Goal: Task Accomplishment & Management: Use online tool/utility

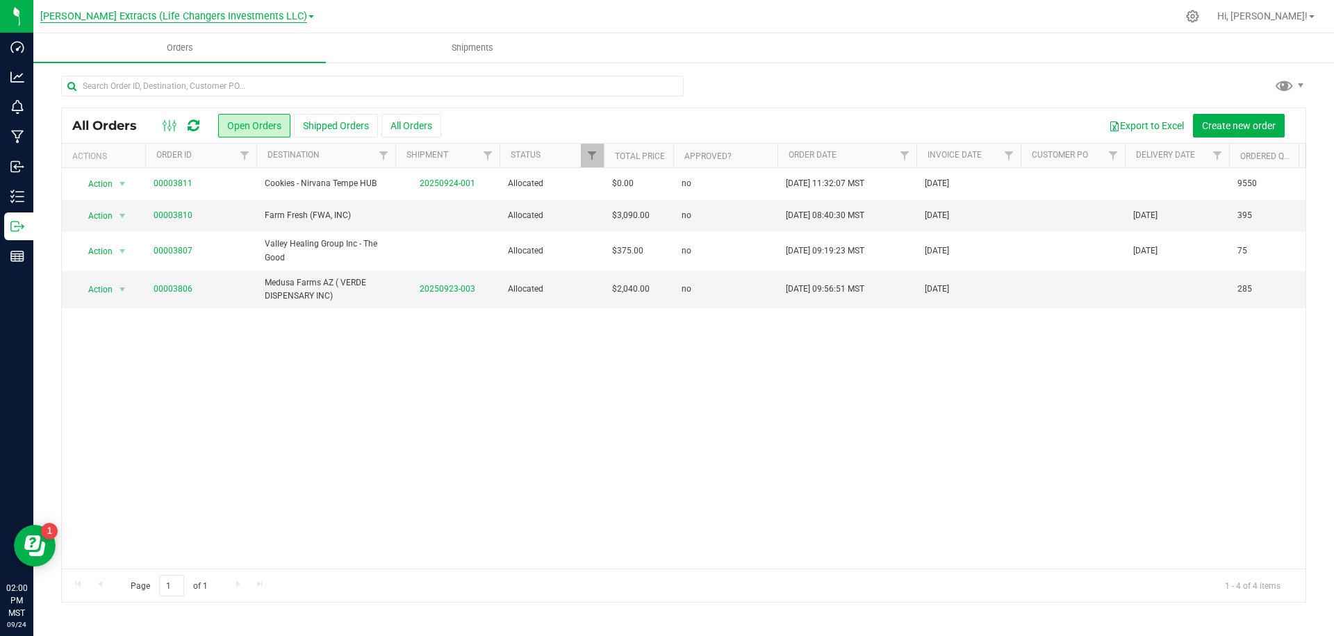
click at [202, 22] on span "[PERSON_NAME] Extracts (Life Changers Investments LLC)" at bounding box center [173, 16] width 267 height 13
click at [101, 67] on link "The Distillery" at bounding box center [177, 67] width 274 height 19
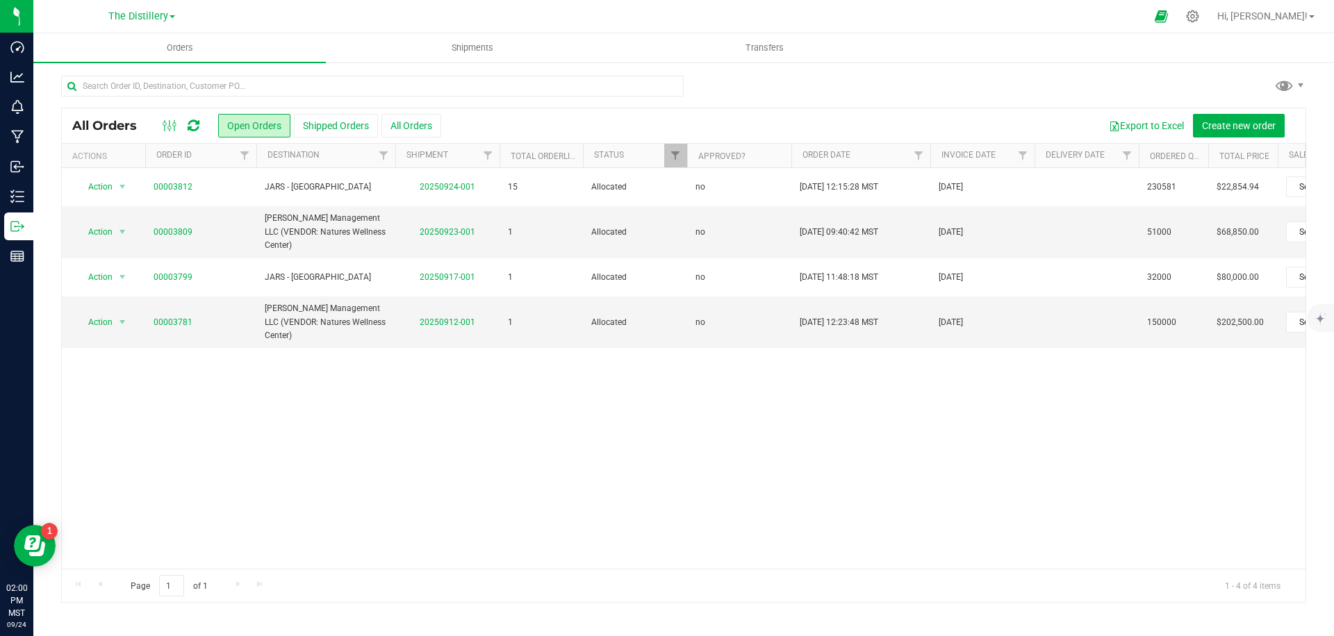
click at [906, 84] on div at bounding box center [683, 92] width 1245 height 32
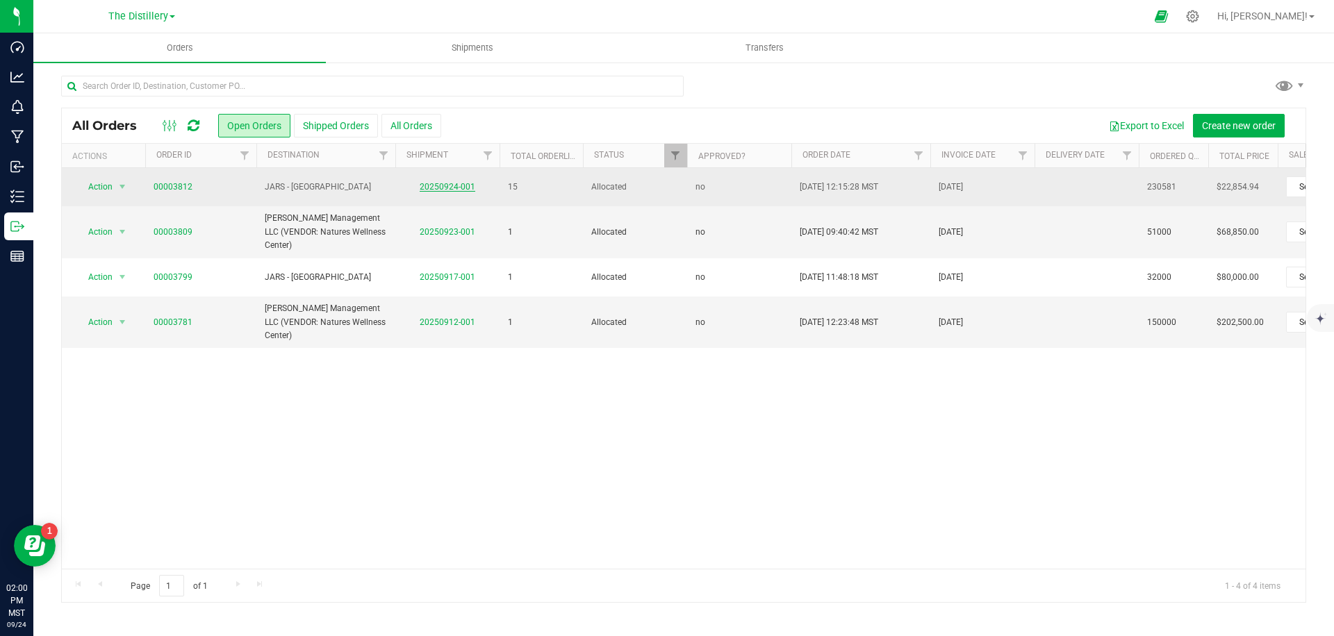
click at [441, 184] on link "20250924-001" at bounding box center [448, 187] width 56 height 10
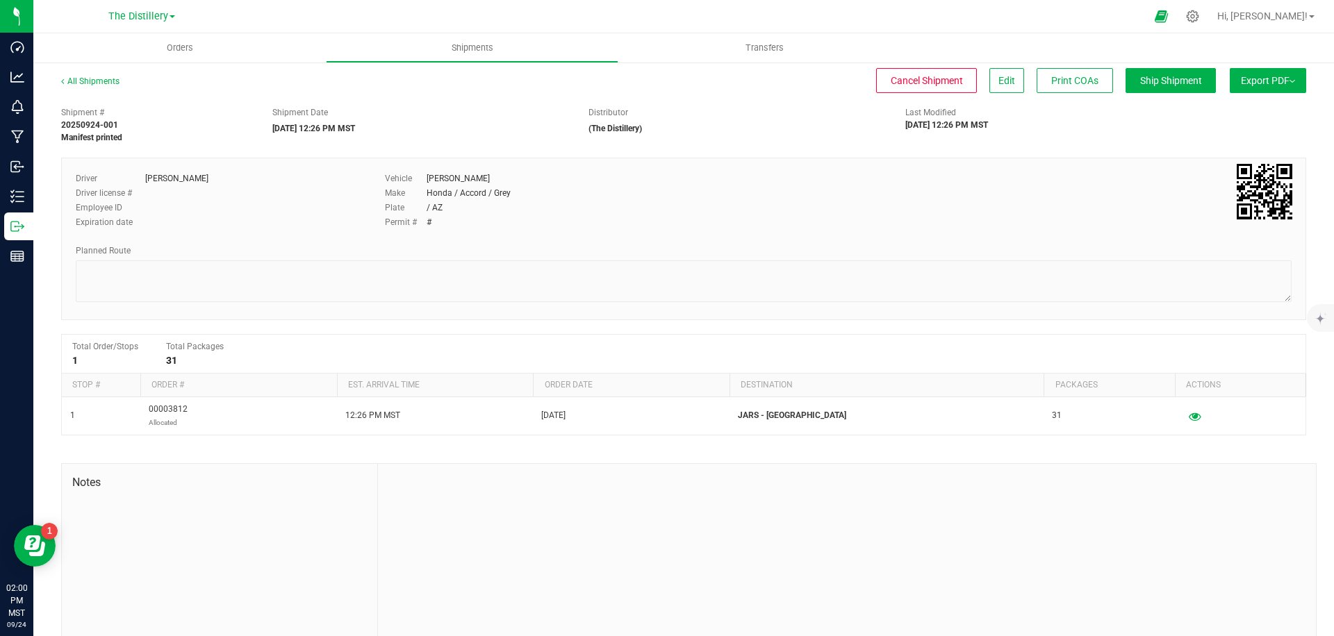
click at [1266, 78] on span "Export PDF" at bounding box center [1268, 80] width 54 height 11
click at [1252, 112] on span "Manifest by Package ID" at bounding box center [1247, 111] width 88 height 10
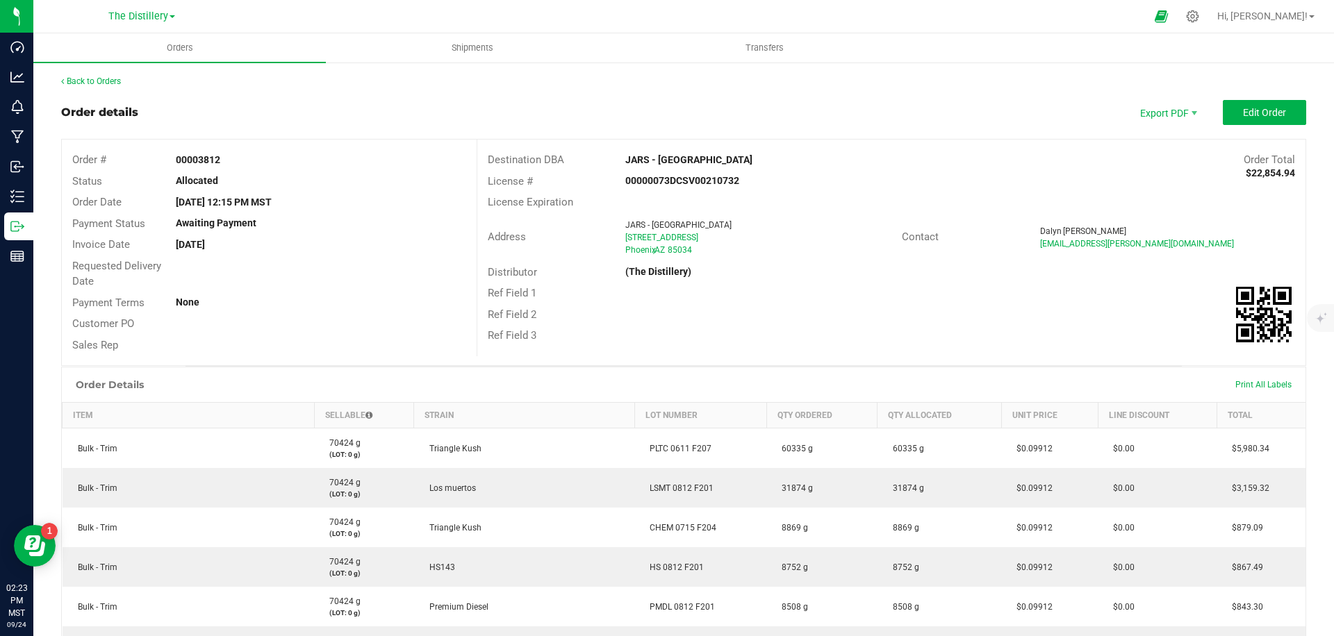
click at [91, 81] on link "Back to Orders" at bounding box center [91, 81] width 60 height 10
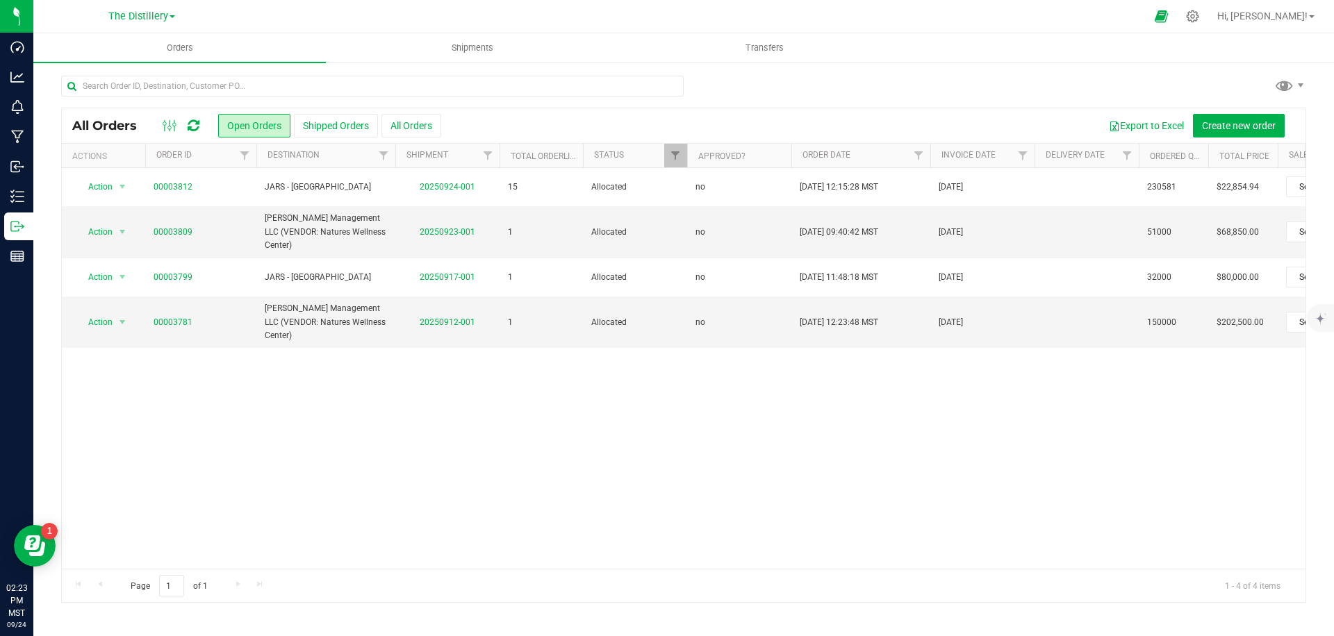
click at [263, 17] on div at bounding box center [697, 16] width 897 height 27
click at [502, 123] on div "Export to Excel Create new order" at bounding box center [868, 126] width 854 height 24
click at [740, 115] on div "Export to Excel Create new order" at bounding box center [868, 126] width 854 height 24
